Goal: Task Accomplishment & Management: Manage account settings

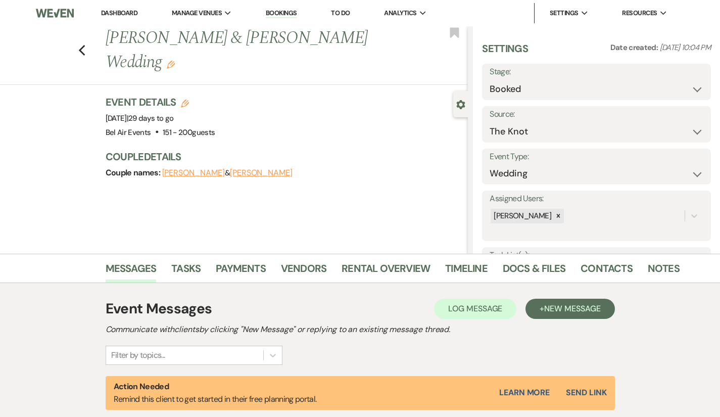
select select "2"
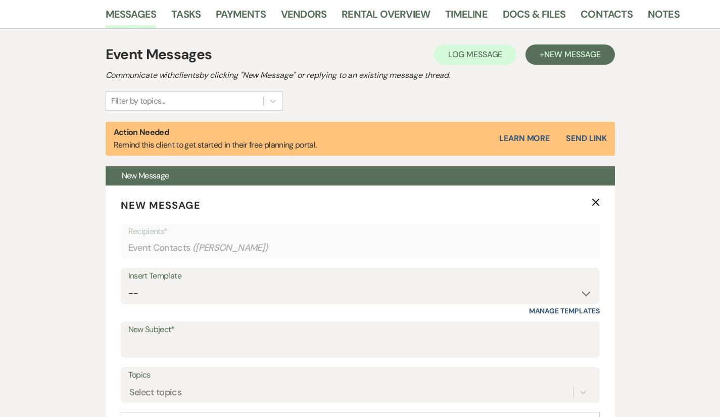
scroll to position [224, 0]
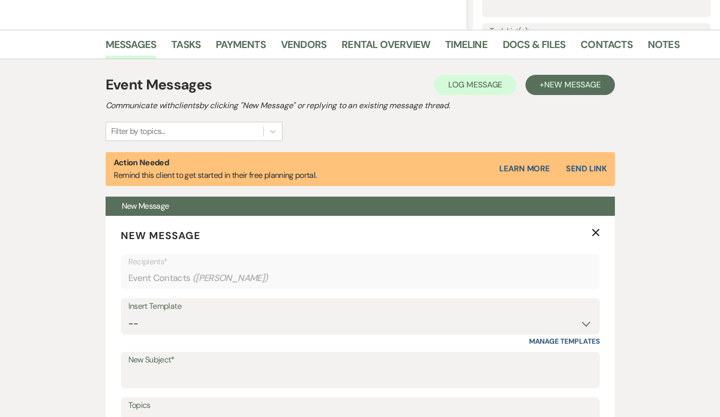
click at [554, 116] on div "Event Messages Log Log Message + New Message Communicate with clients by clicki…" at bounding box center [360, 107] width 509 height 67
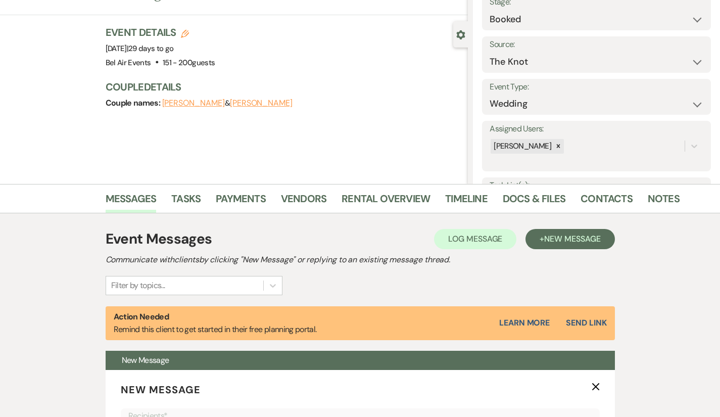
scroll to position [62, 0]
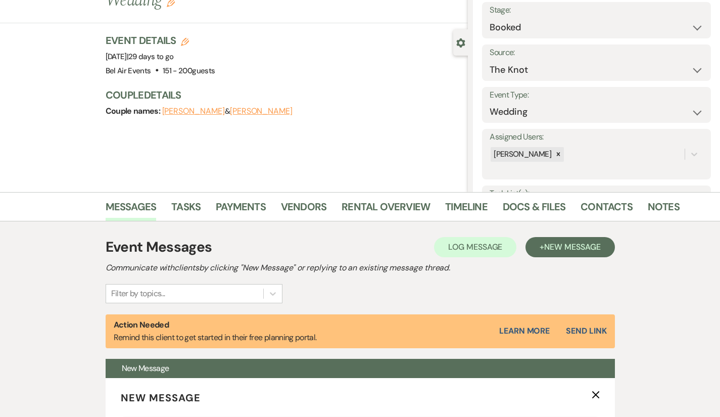
click at [503, 196] on li "Docs & Files" at bounding box center [542, 208] width 78 height 24
click at [503, 205] on link "Docs & Files" at bounding box center [534, 209] width 63 height 22
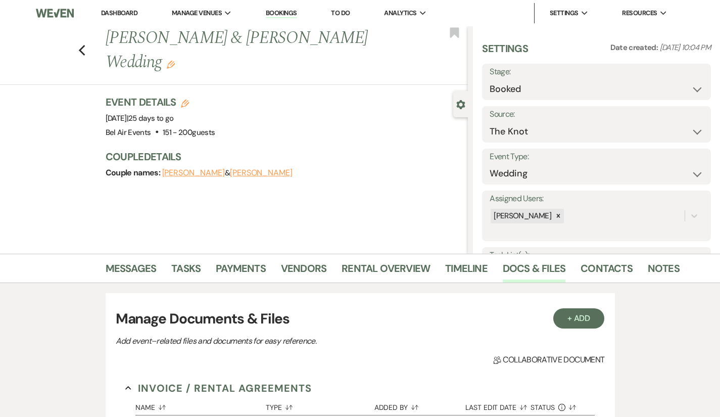
drag, startPoint x: 48, startPoint y: 37, endPoint x: 70, endPoint y: 31, distance: 22.4
click at [57, 33] on div "Previous [PERSON_NAME] & [PERSON_NAME] Wedding Edit Bookmark" at bounding box center [231, 55] width 473 height 59
click at [196, 14] on span "Manage Venues" at bounding box center [197, 13] width 50 height 10
drag, startPoint x: 196, startPoint y: 14, endPoint x: 214, endPoint y: 33, distance: 26.8
click at [214, 18] on div "Manage Venues Expand Bel Air Events" at bounding box center [202, 13] width 60 height 10
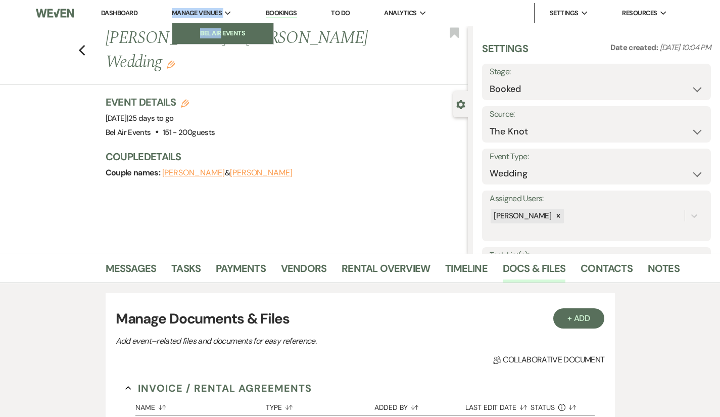
click at [231, 32] on li "Bel Air Events" at bounding box center [222, 33] width 91 height 10
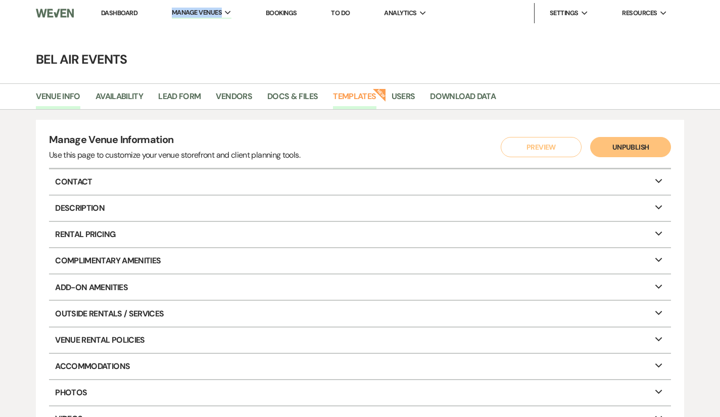
click at [353, 93] on link "Templates" at bounding box center [354, 99] width 43 height 19
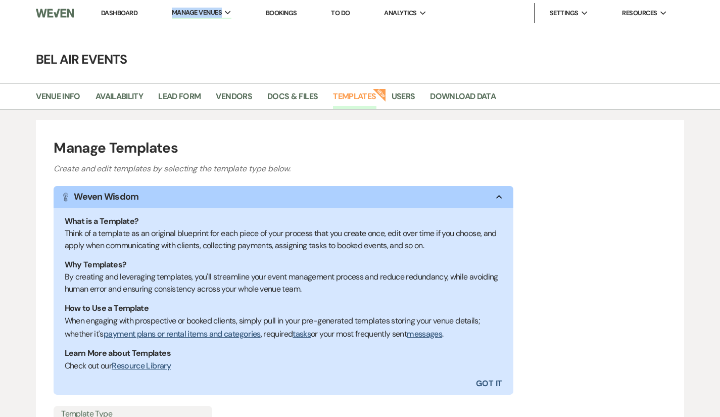
scroll to position [93, 0]
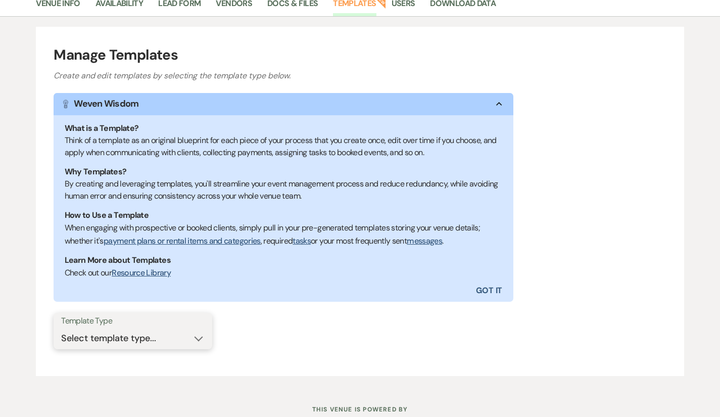
click at [196, 337] on select "Select template type... Task List Message Templates Payment Plan Inventory Item…" at bounding box center [132, 338] width 143 height 20
select select "Message Templates"
click at [61, 328] on select "Select template type... Task List Message Templates Payment Plan Inventory Item…" at bounding box center [132, 338] width 143 height 20
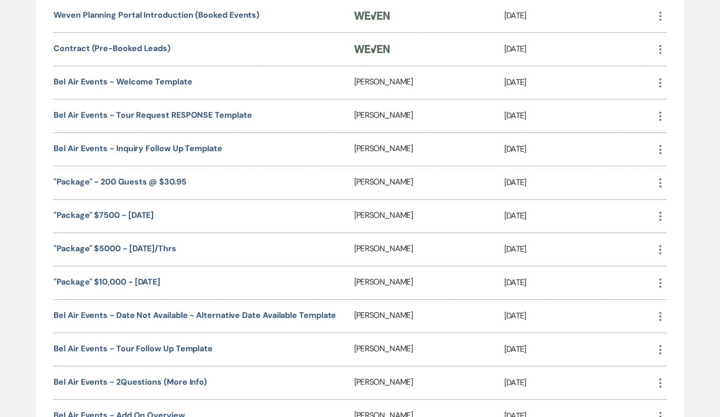
scroll to position [517, 0]
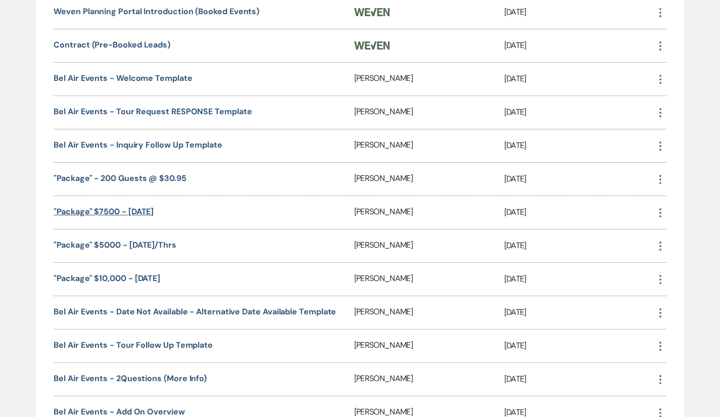
click at [118, 209] on link ""Package" $7500 - [DATE]" at bounding box center [104, 211] width 100 height 11
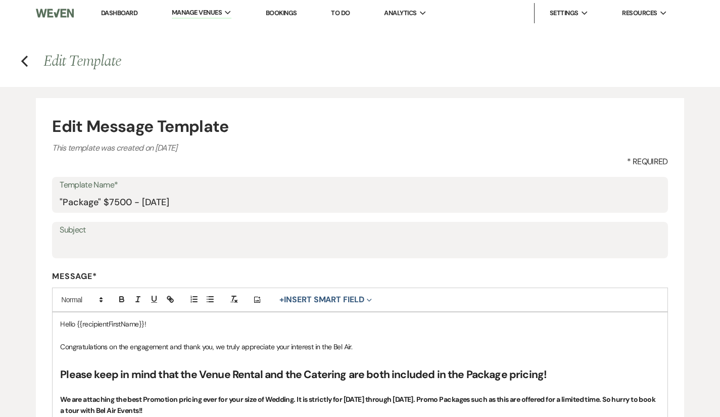
click at [124, 10] on link "Dashboard" at bounding box center [119, 13] width 36 height 9
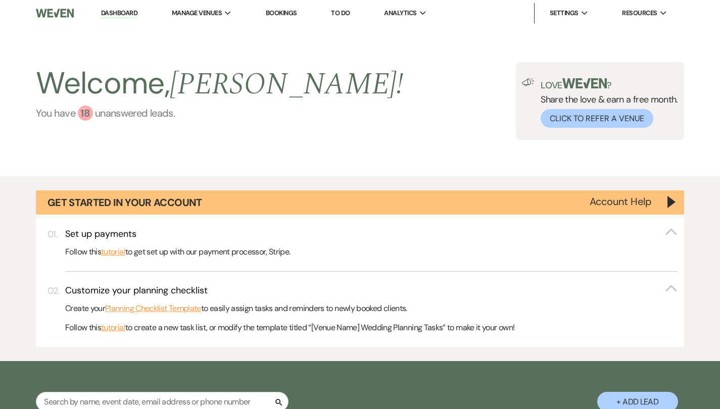
click at [84, 116] on div "18" at bounding box center [85, 113] width 15 height 15
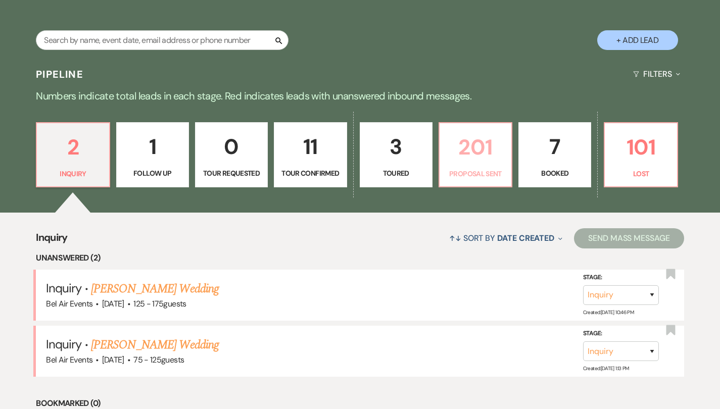
click at [492, 154] on p "201" at bounding box center [475, 147] width 60 height 34
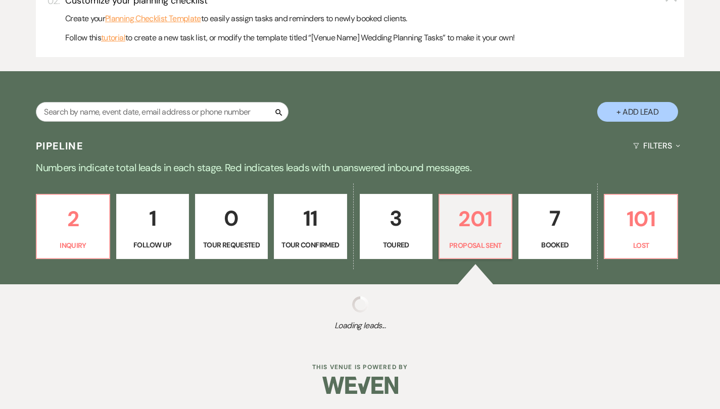
select select "6"
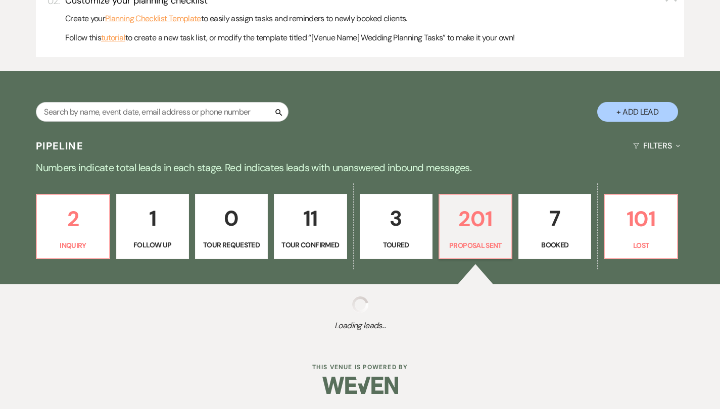
select select "6"
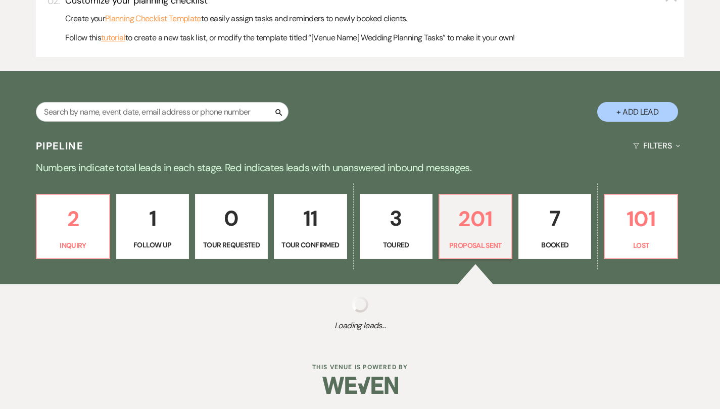
select select "6"
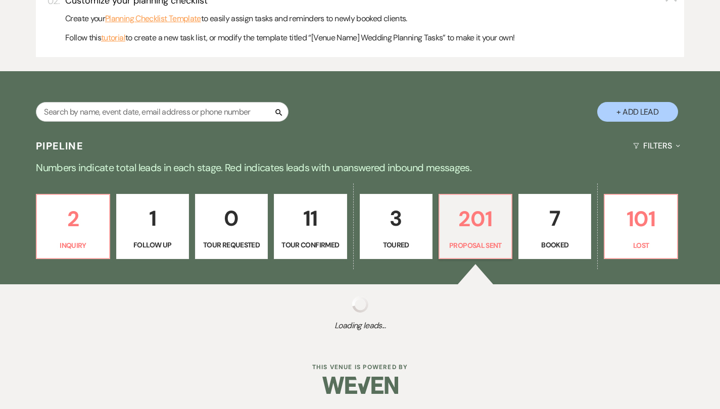
select select "6"
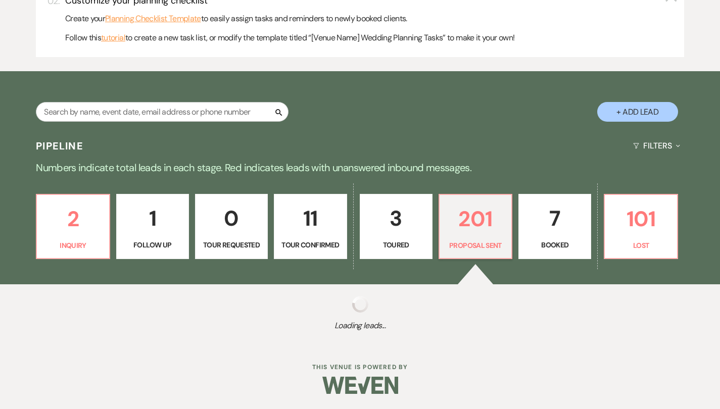
select select "6"
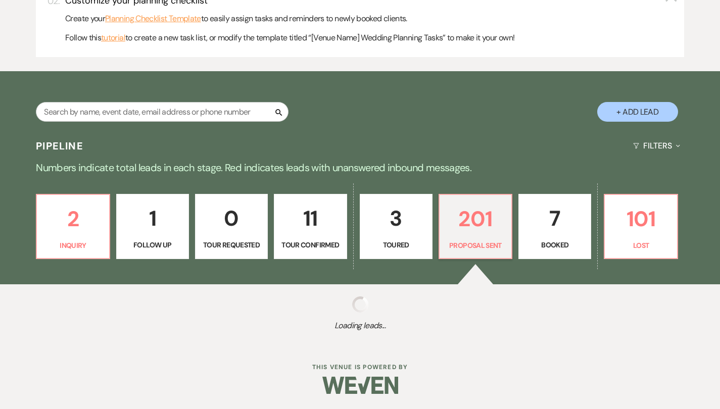
select select "6"
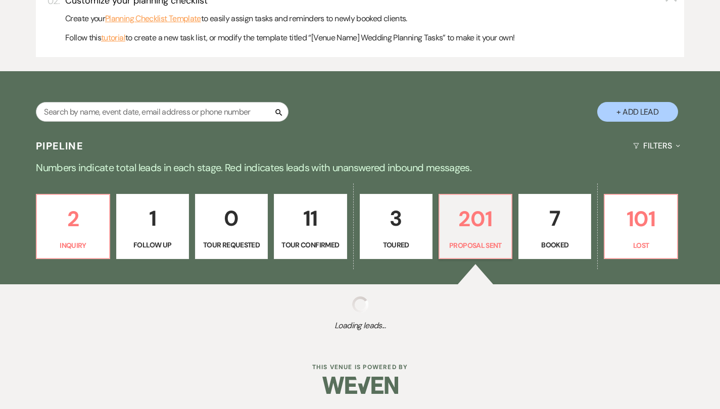
select select "6"
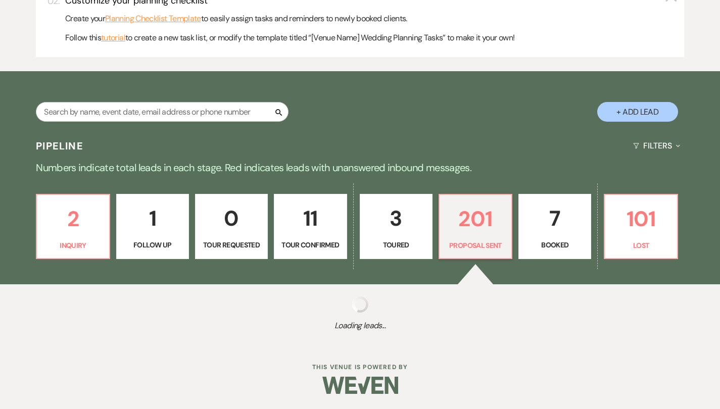
select select "6"
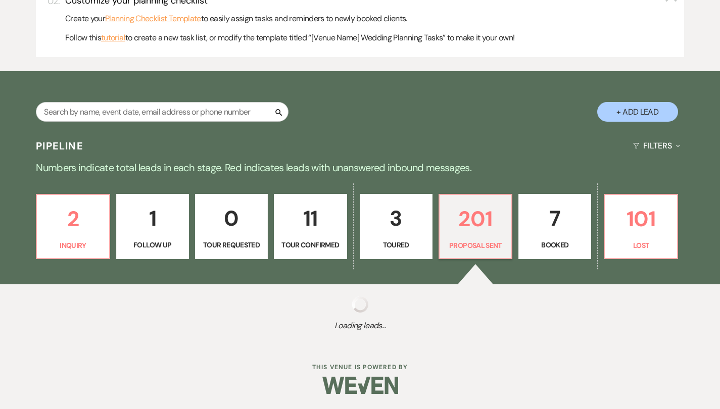
select select "6"
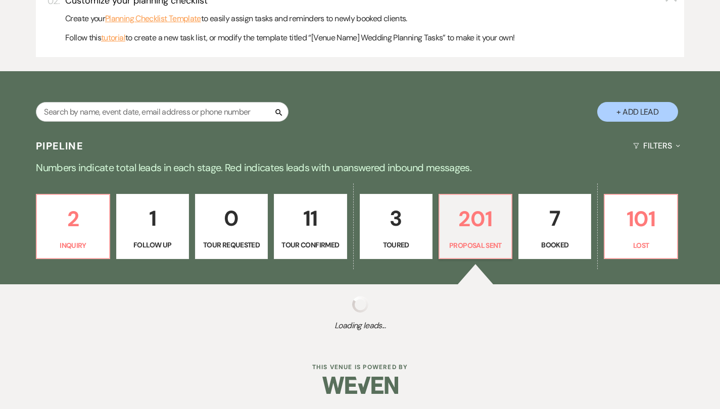
select select "6"
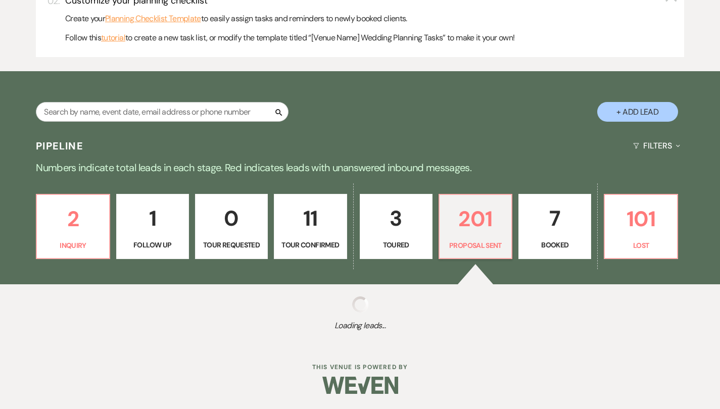
select select "6"
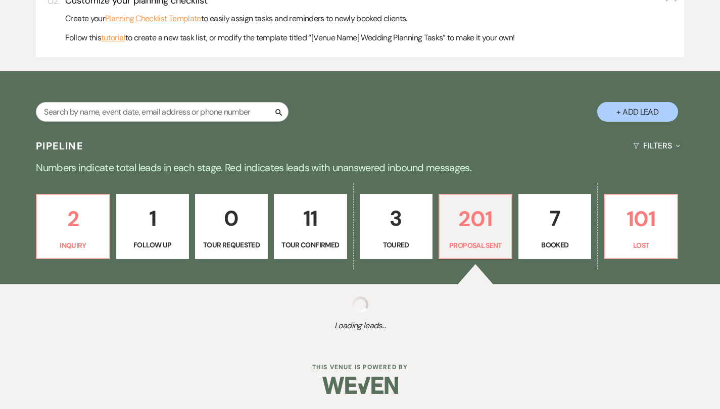
select select "6"
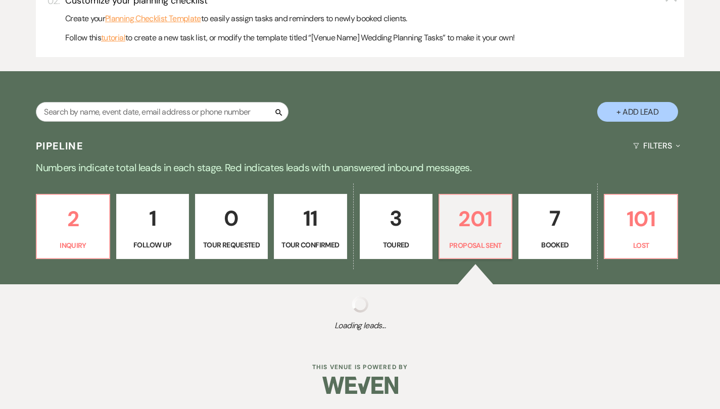
select select "6"
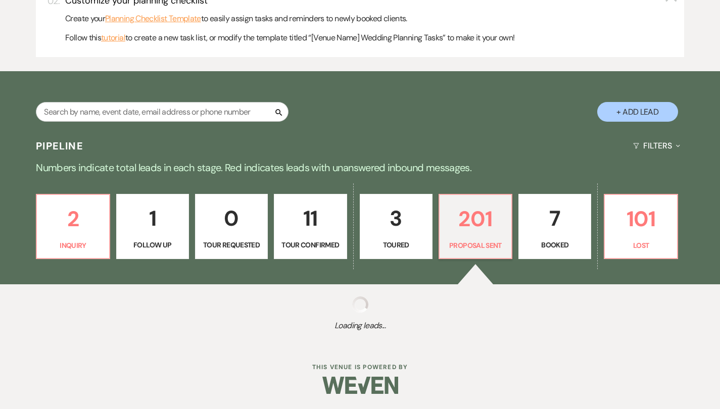
select select "6"
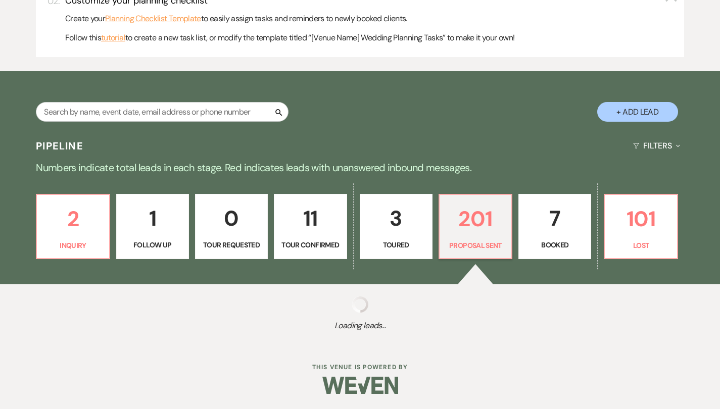
select select "6"
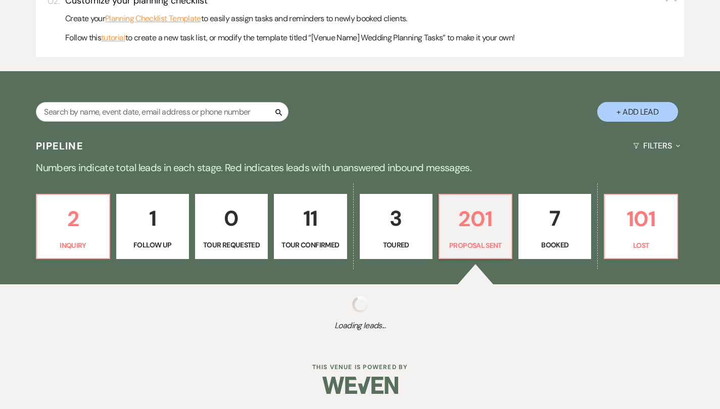
select select "6"
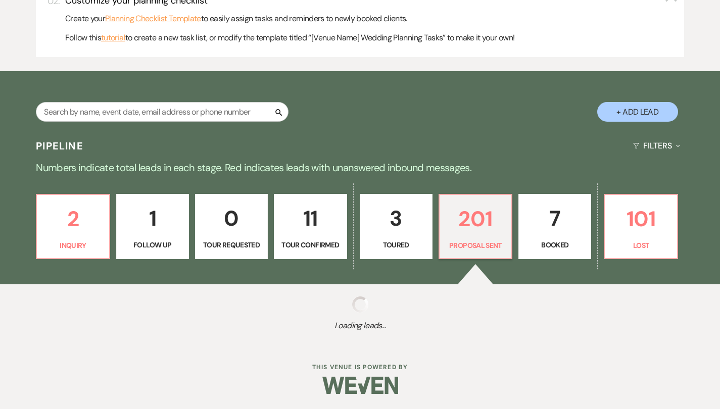
select select "6"
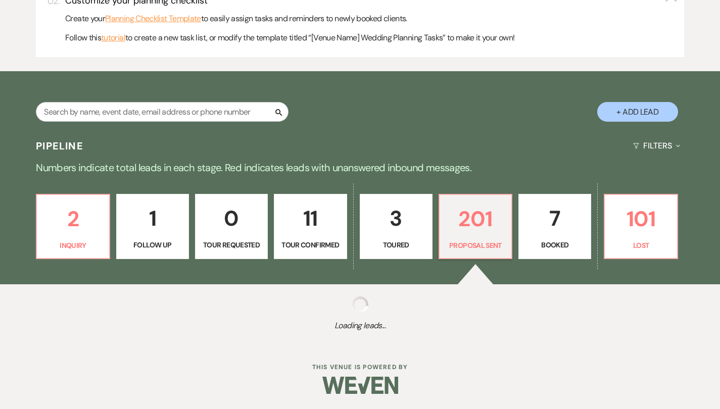
select select "6"
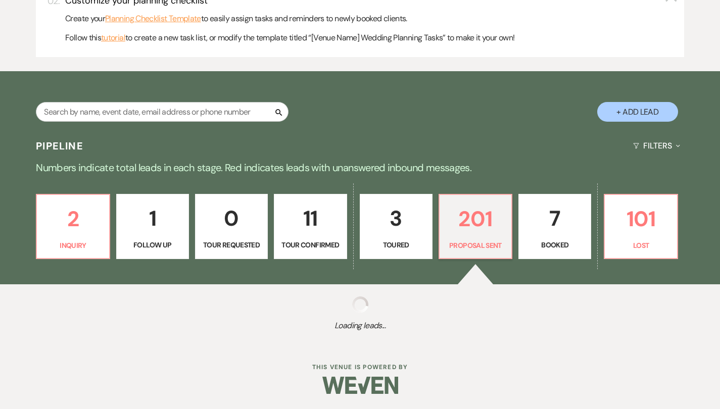
select select "6"
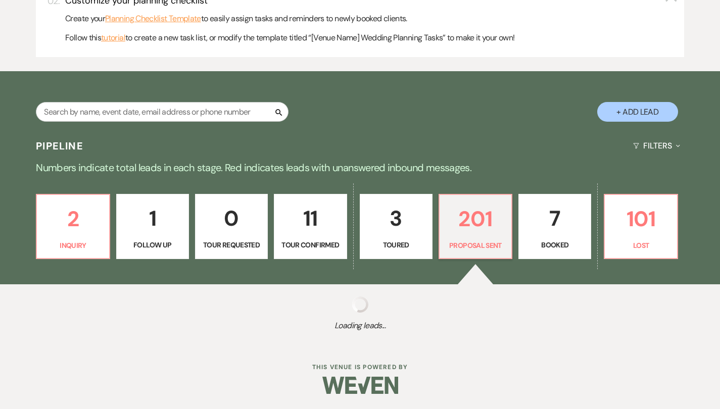
select select "6"
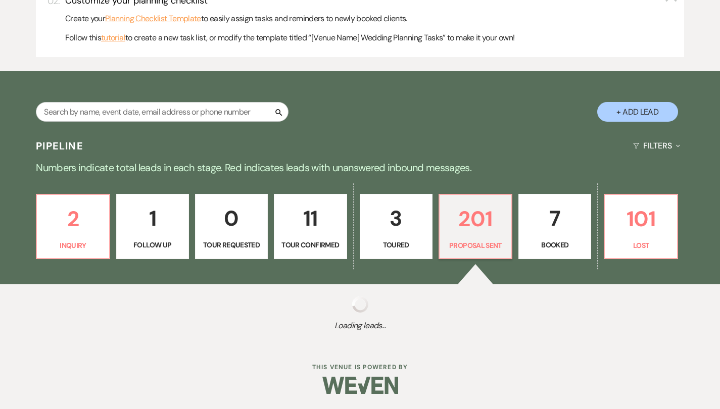
select select "6"
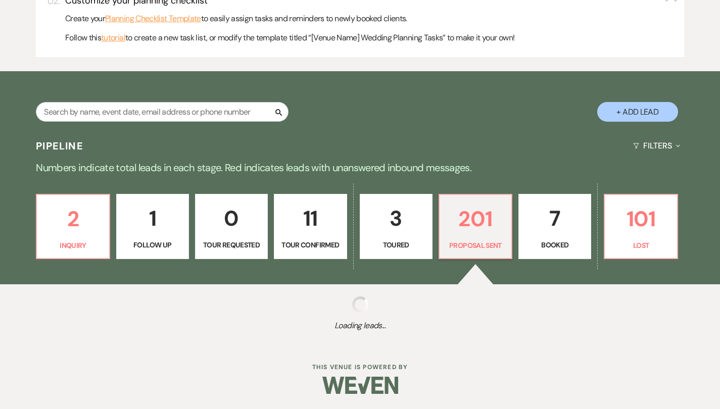
select select "6"
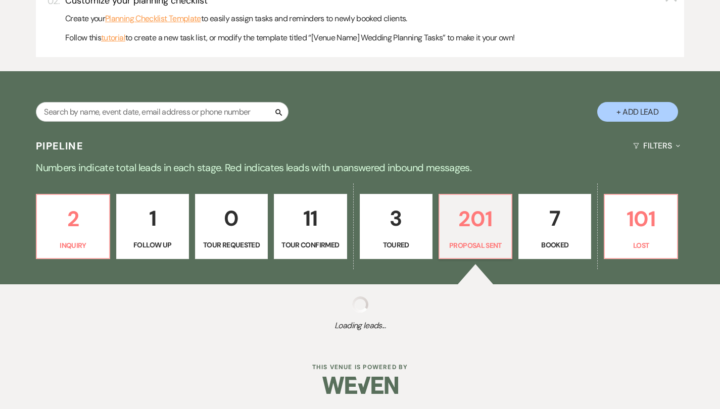
select select "6"
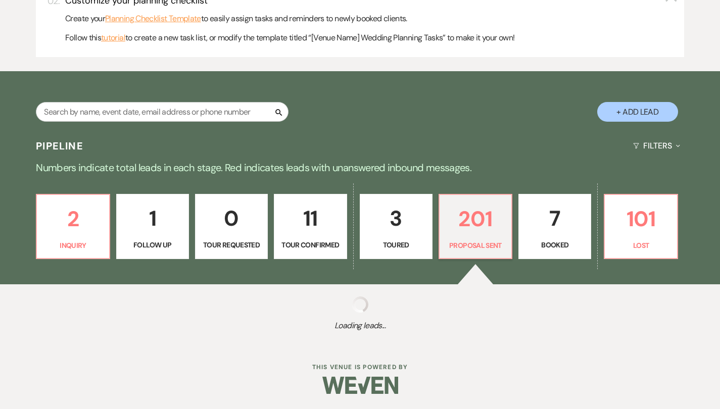
select select "6"
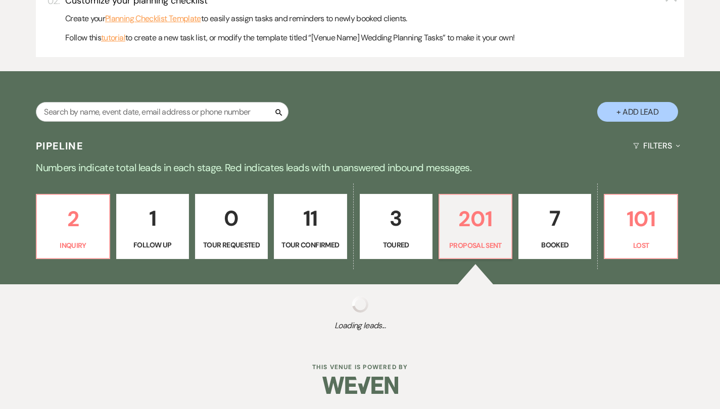
select select "6"
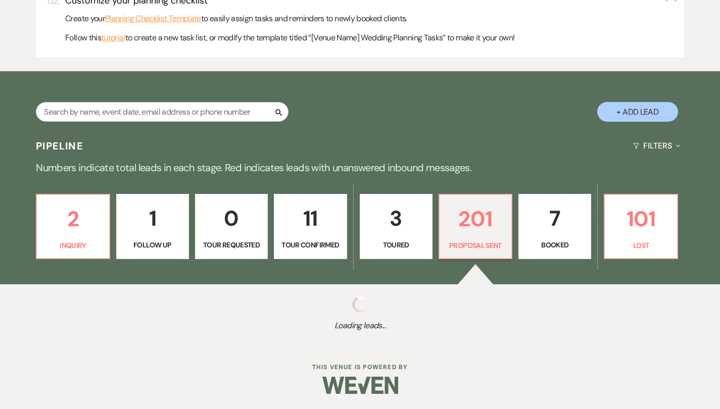
select select "6"
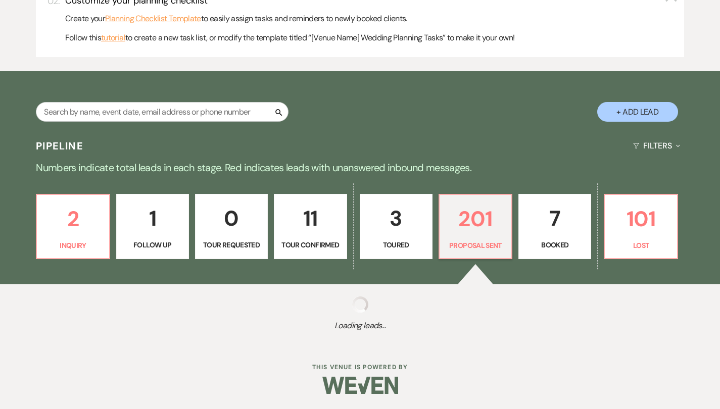
select select "6"
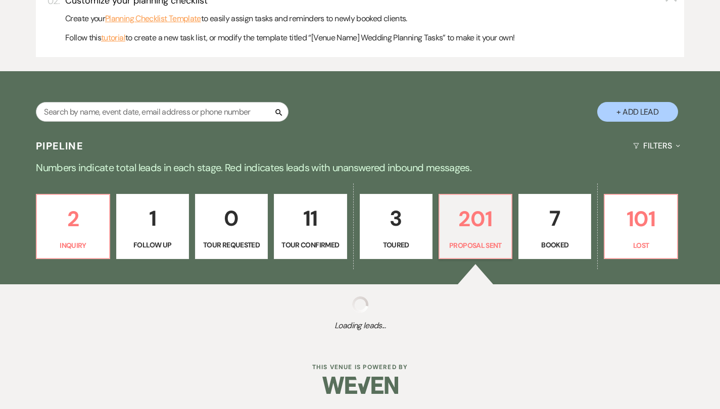
select select "6"
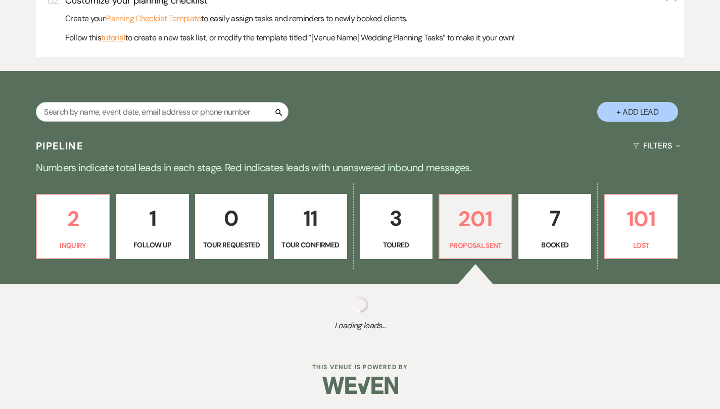
select select "6"
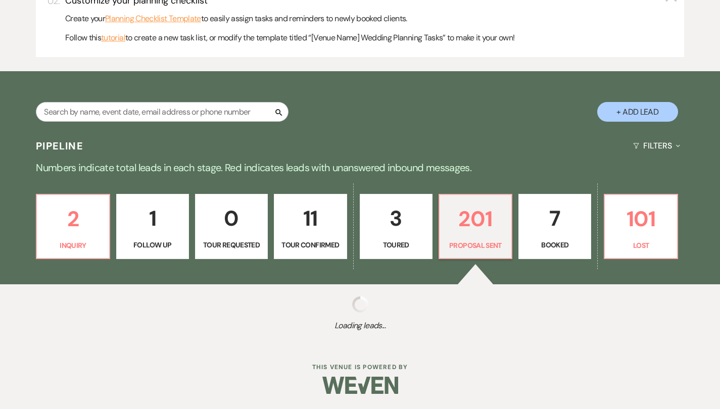
select select "6"
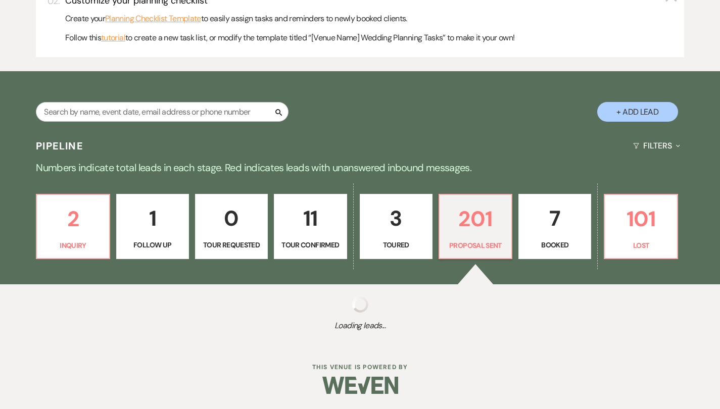
select select "6"
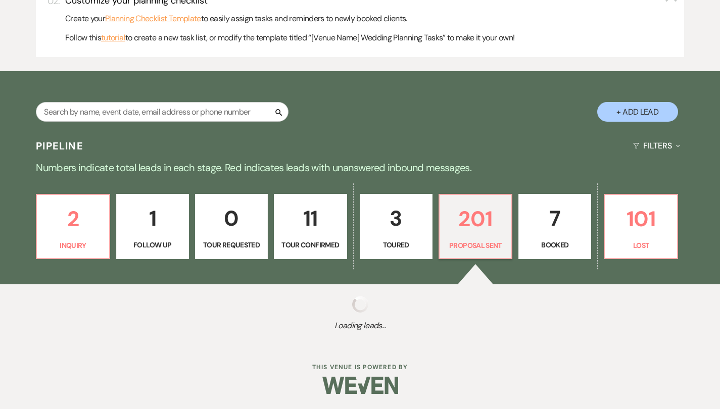
select select "6"
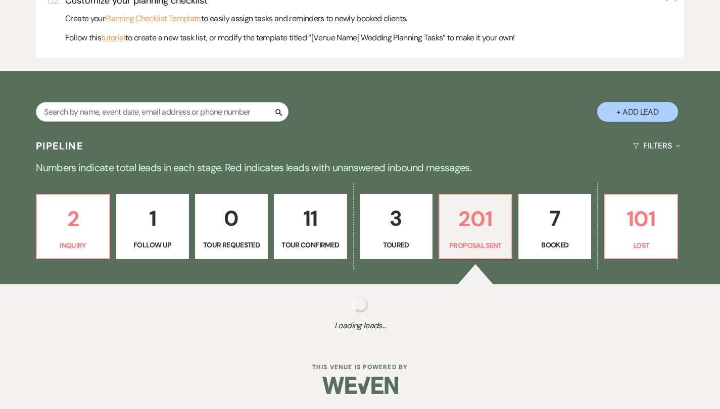
select select "6"
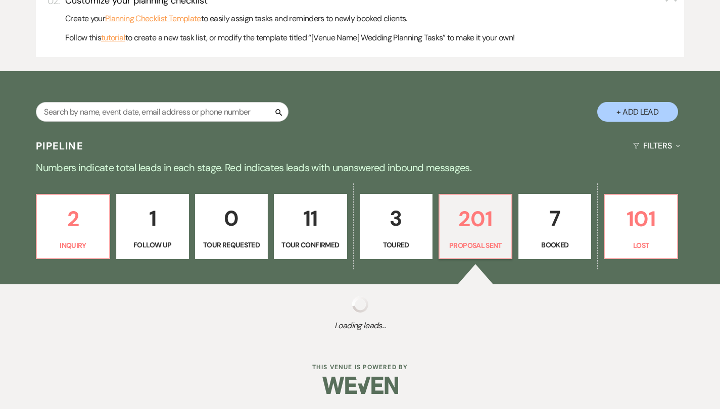
select select "6"
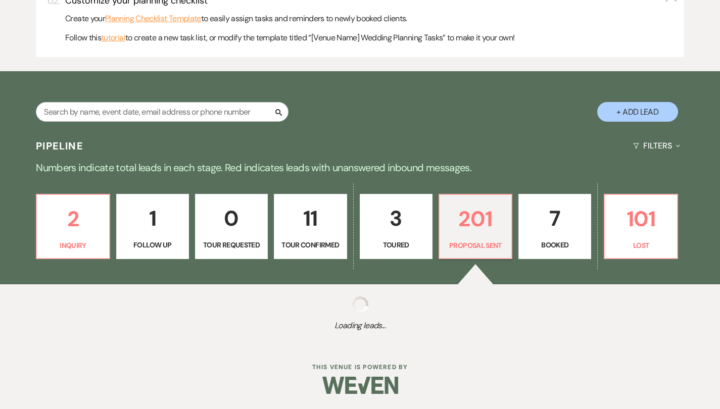
select select "6"
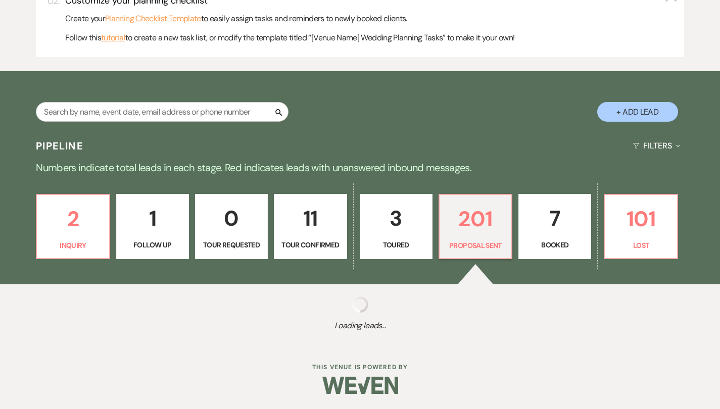
select select "6"
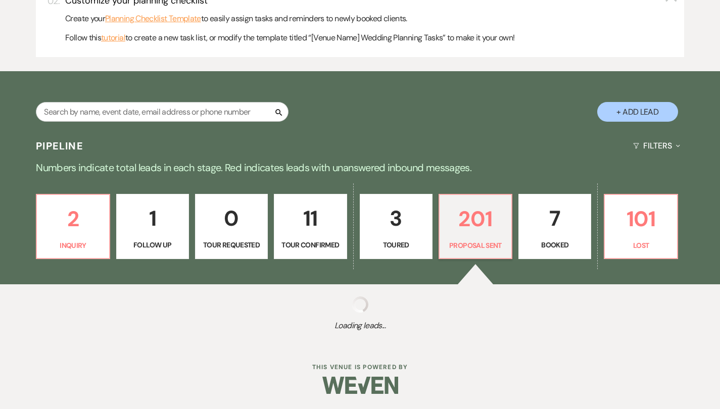
select select "6"
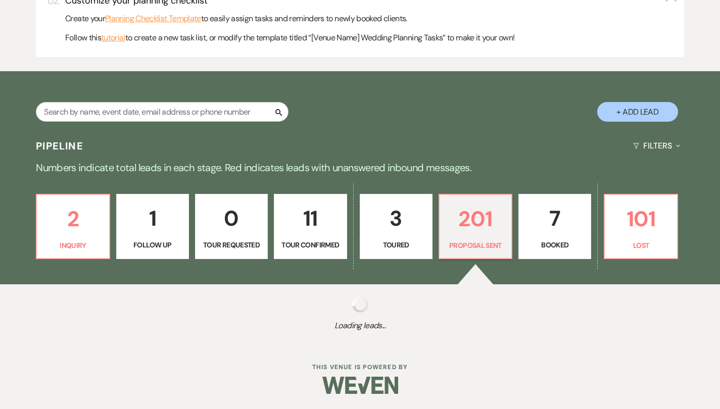
select select "6"
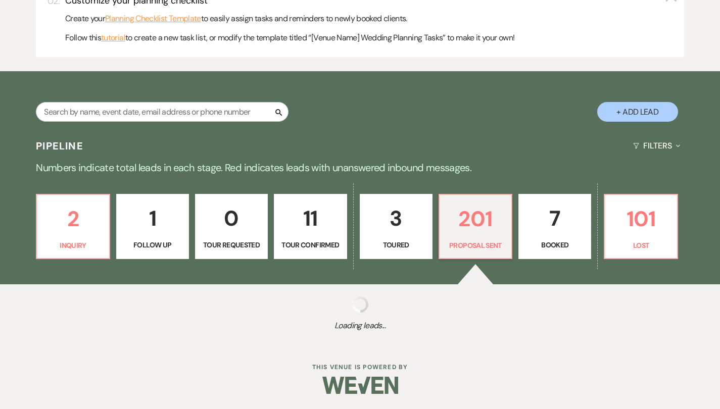
select select "6"
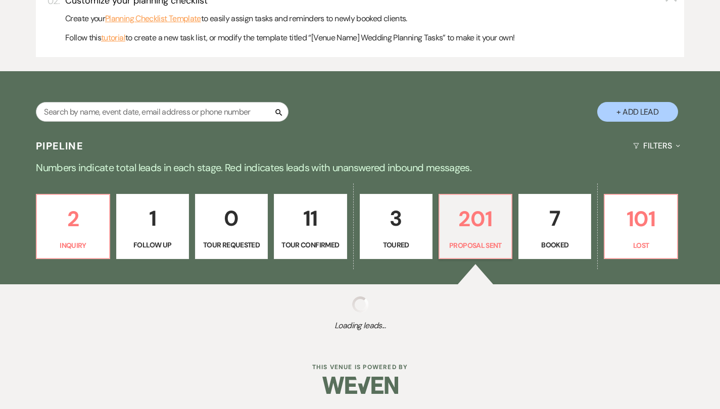
select select "6"
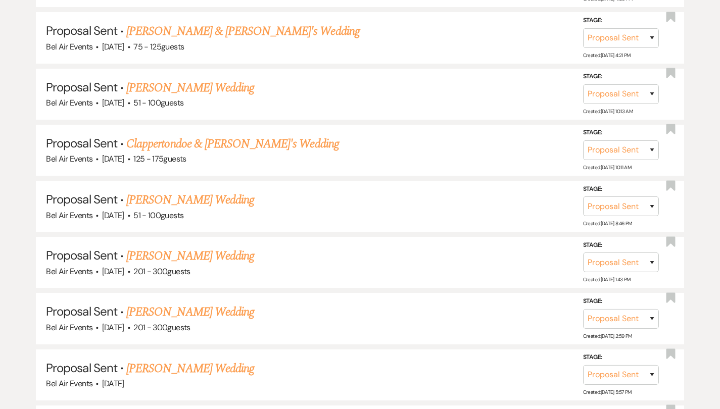
scroll to position [1142, 0]
